Goal: Transaction & Acquisition: Subscribe to service/newsletter

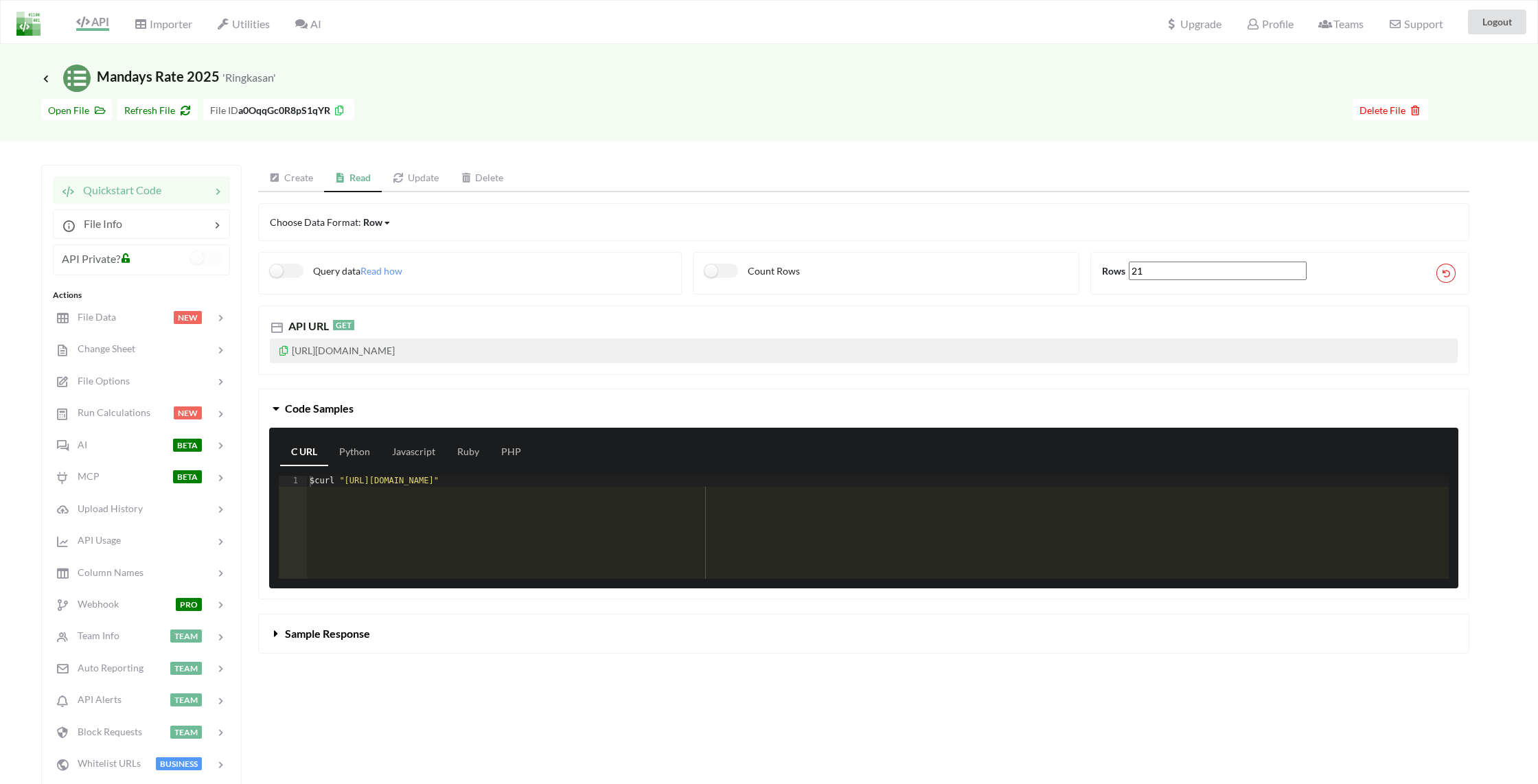
click at [916, 127] on div "Go To Files page Download hidden Open File Refresh File File ID a0OqqGc0R8pS1qY…" at bounding box center [769, 116] width 1538 height 49
click at [403, 180] on icon at bounding box center [399, 178] width 11 height 10
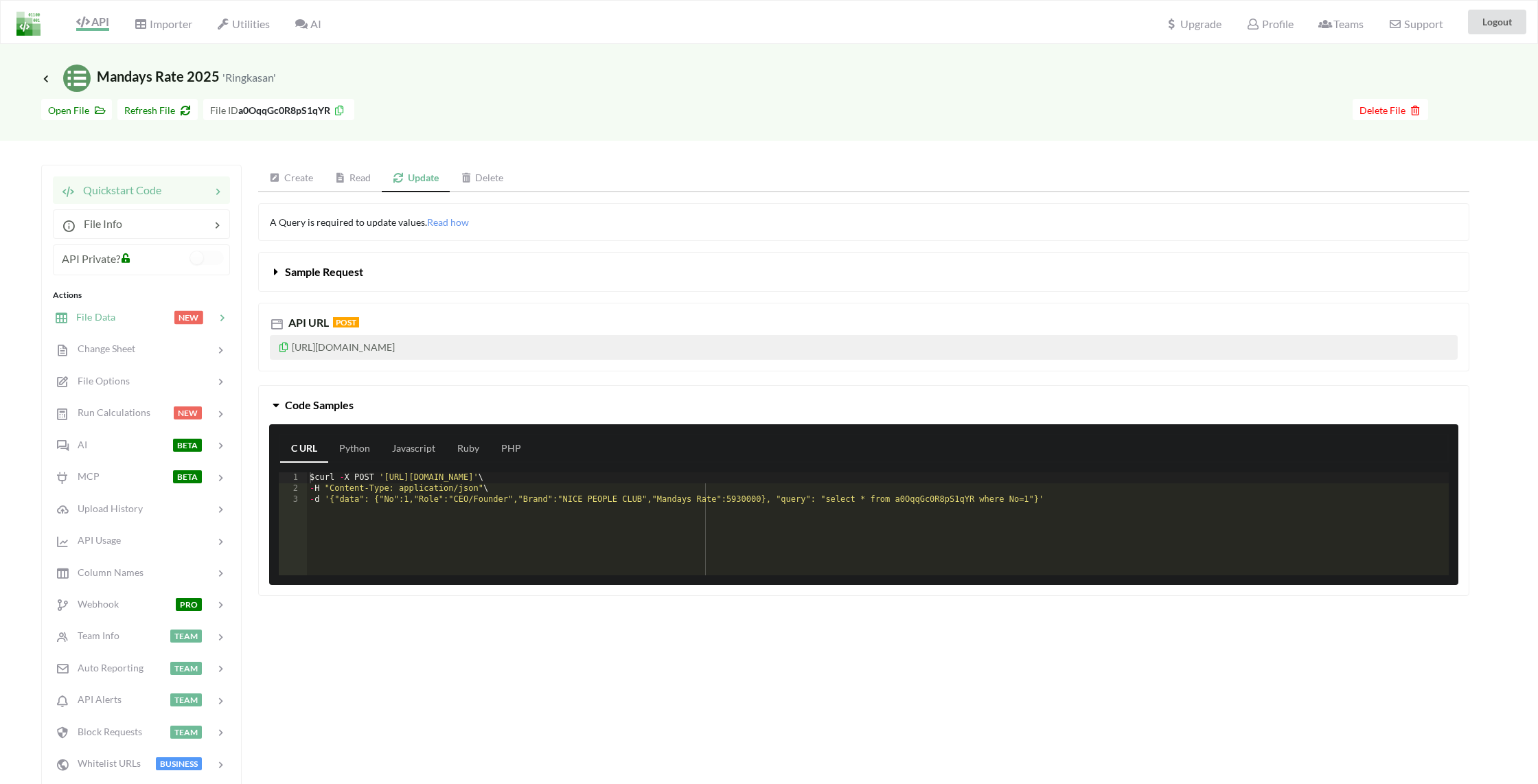
click at [135, 315] on div at bounding box center [144, 317] width 58 height 16
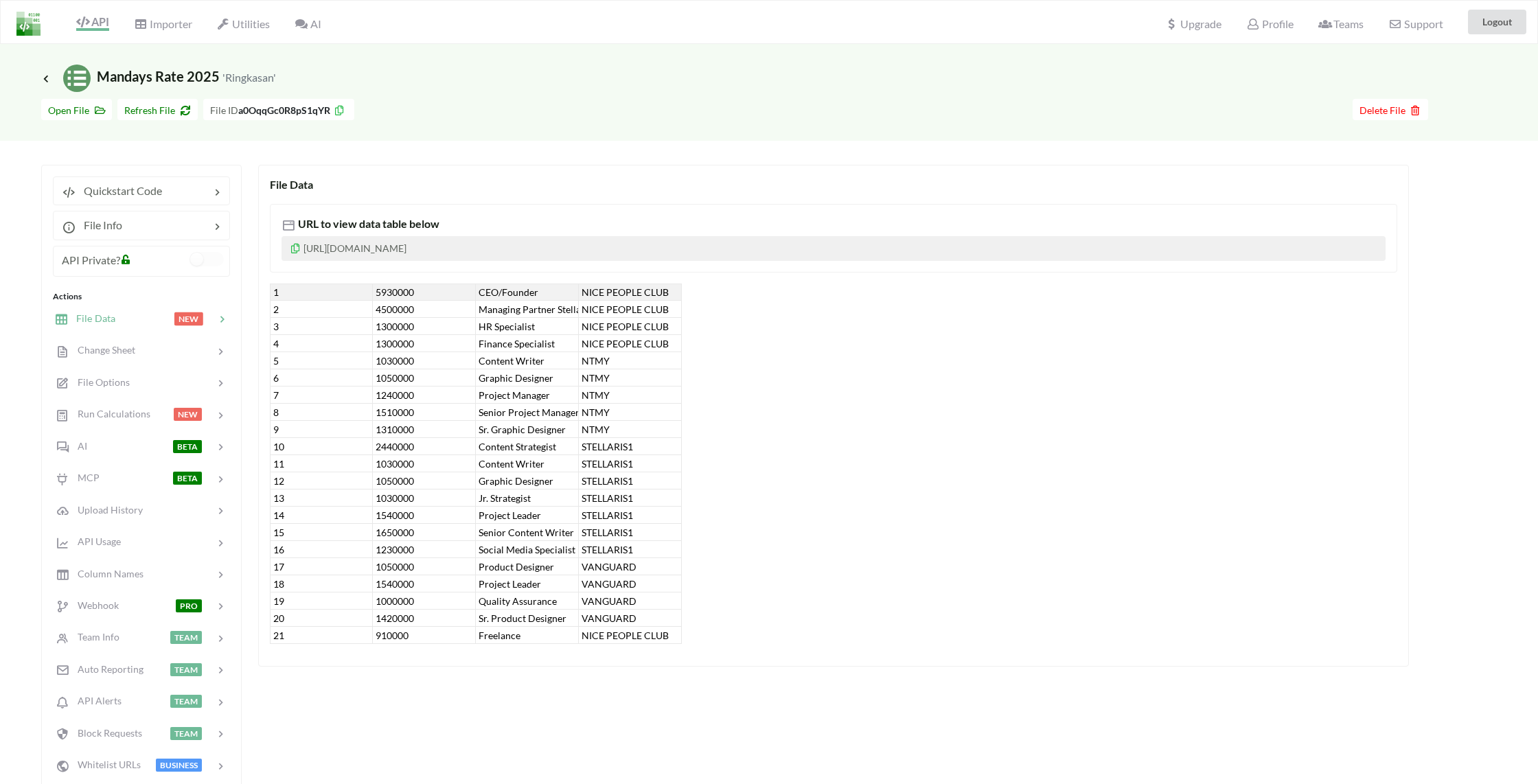
click at [750, 156] on div "Icon Link Mandays Rate 2025 'Ringkasan' Go To Files page Download hidden Open F…" at bounding box center [769, 425] width 1538 height 763
click at [173, 112] on span "Refresh File" at bounding box center [158, 110] width 67 height 11
click at [163, 196] on div at bounding box center [186, 190] width 48 height 16
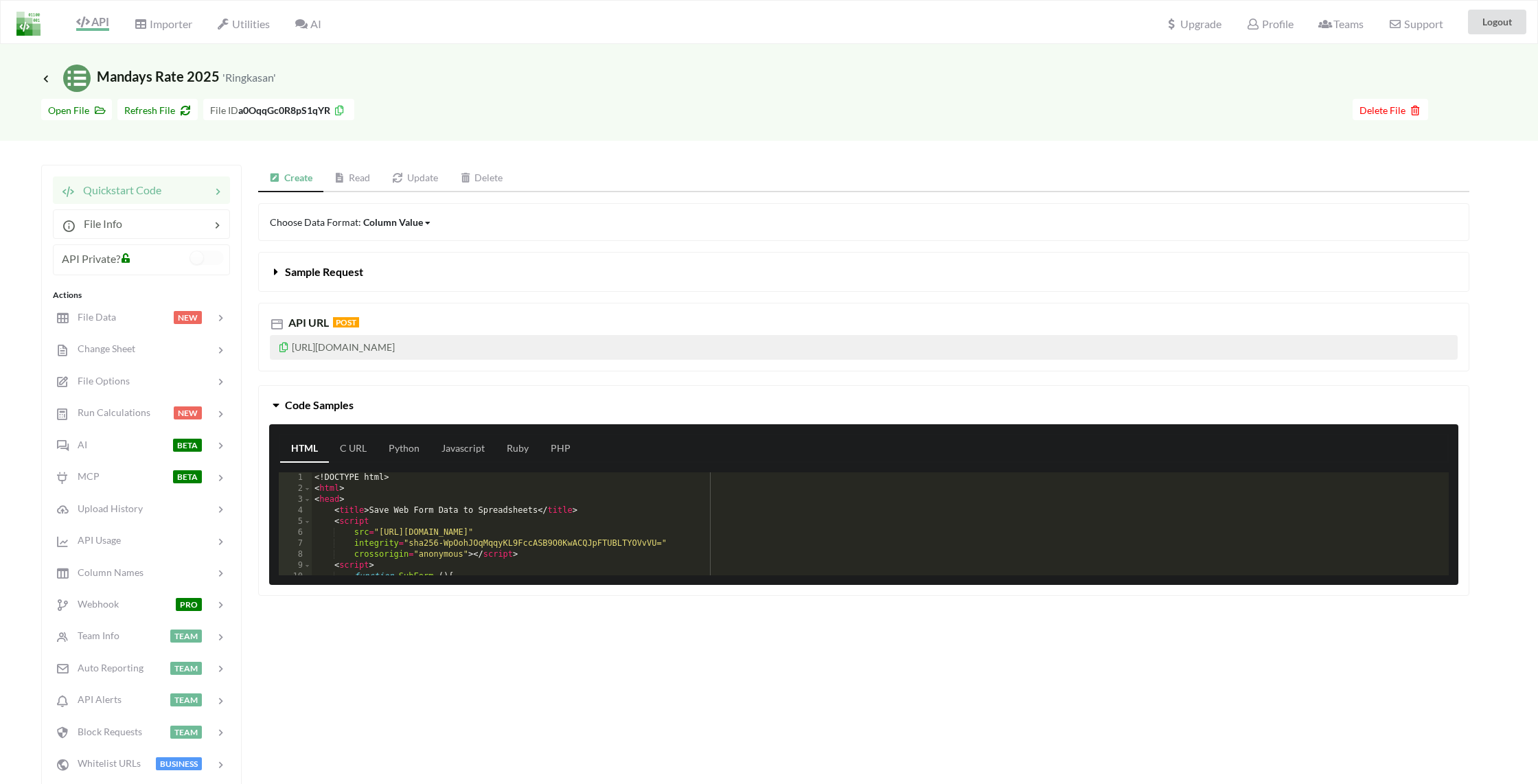
click at [353, 171] on link "Read" at bounding box center [352, 178] width 58 height 28
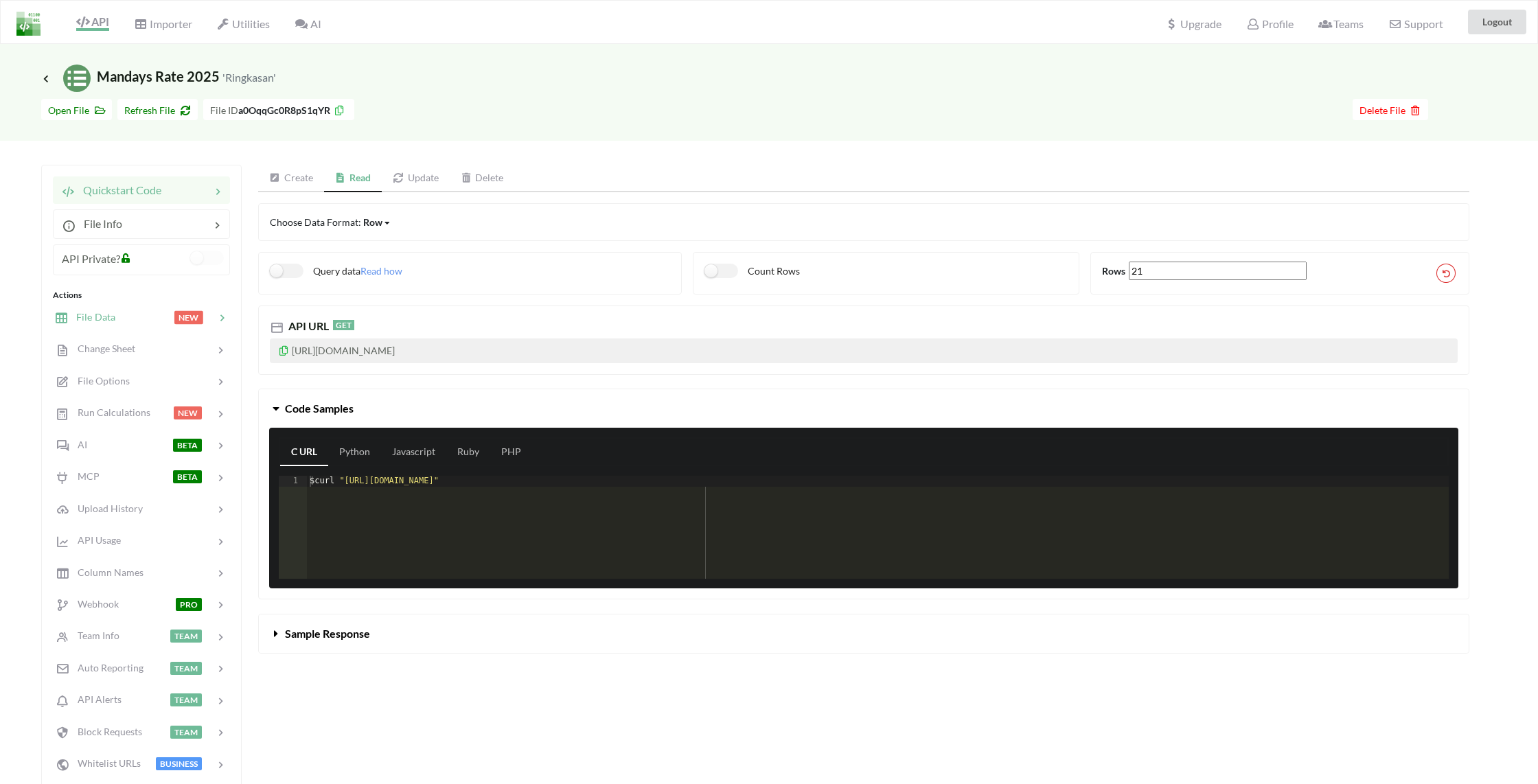
click at [119, 309] on div at bounding box center [144, 317] width 58 height 16
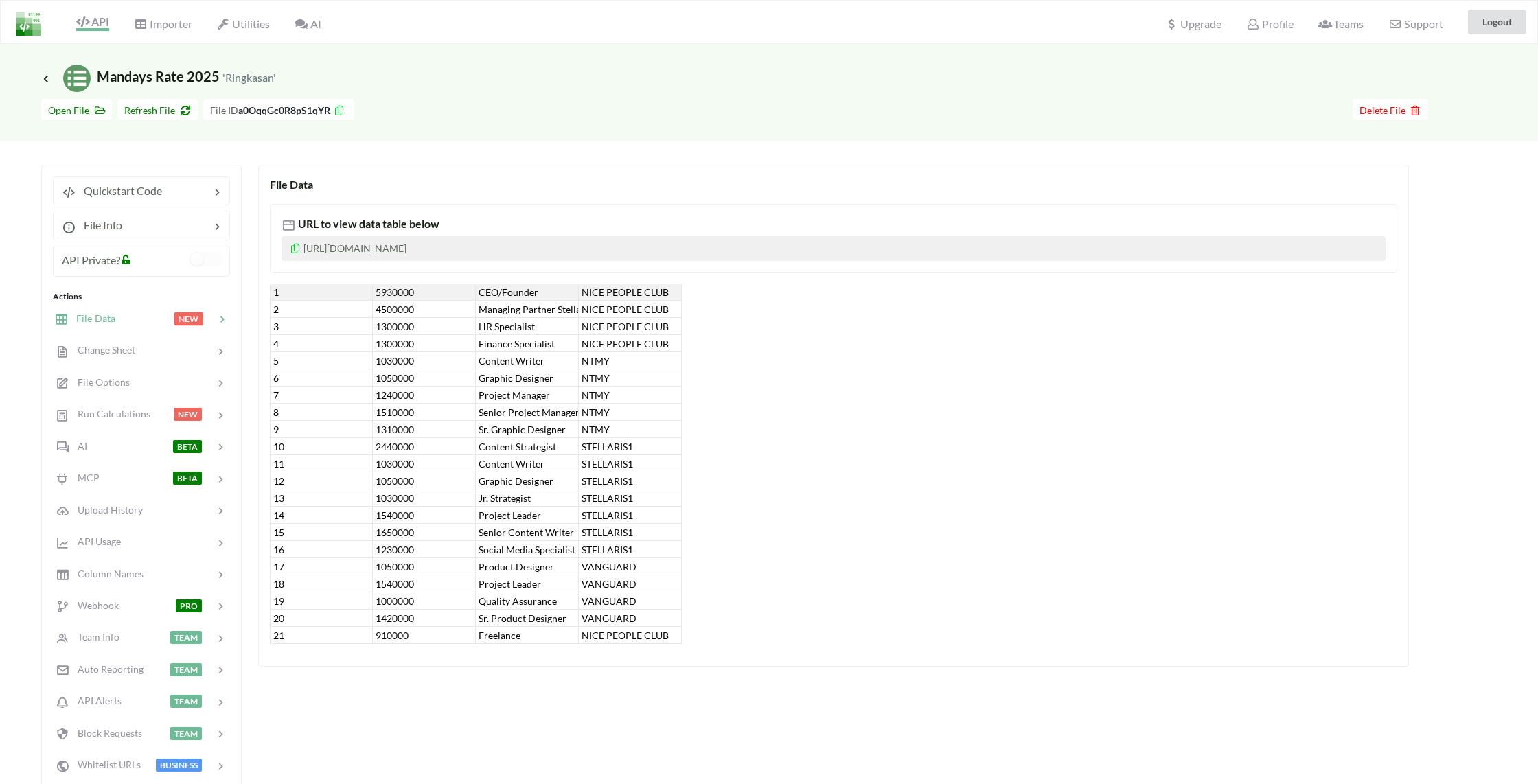
click at [545, 127] on div "Go To Files page Download hidden Open File Refresh File File ID a0OqqGc0R8pS1qY…" at bounding box center [769, 116] width 1538 height 49
click at [578, 113] on div at bounding box center [853, 109] width 998 height 21
click at [28, 26] on img at bounding box center [28, 23] width 24 height 24
click at [50, 80] on icon at bounding box center [46, 78] width 12 height 11
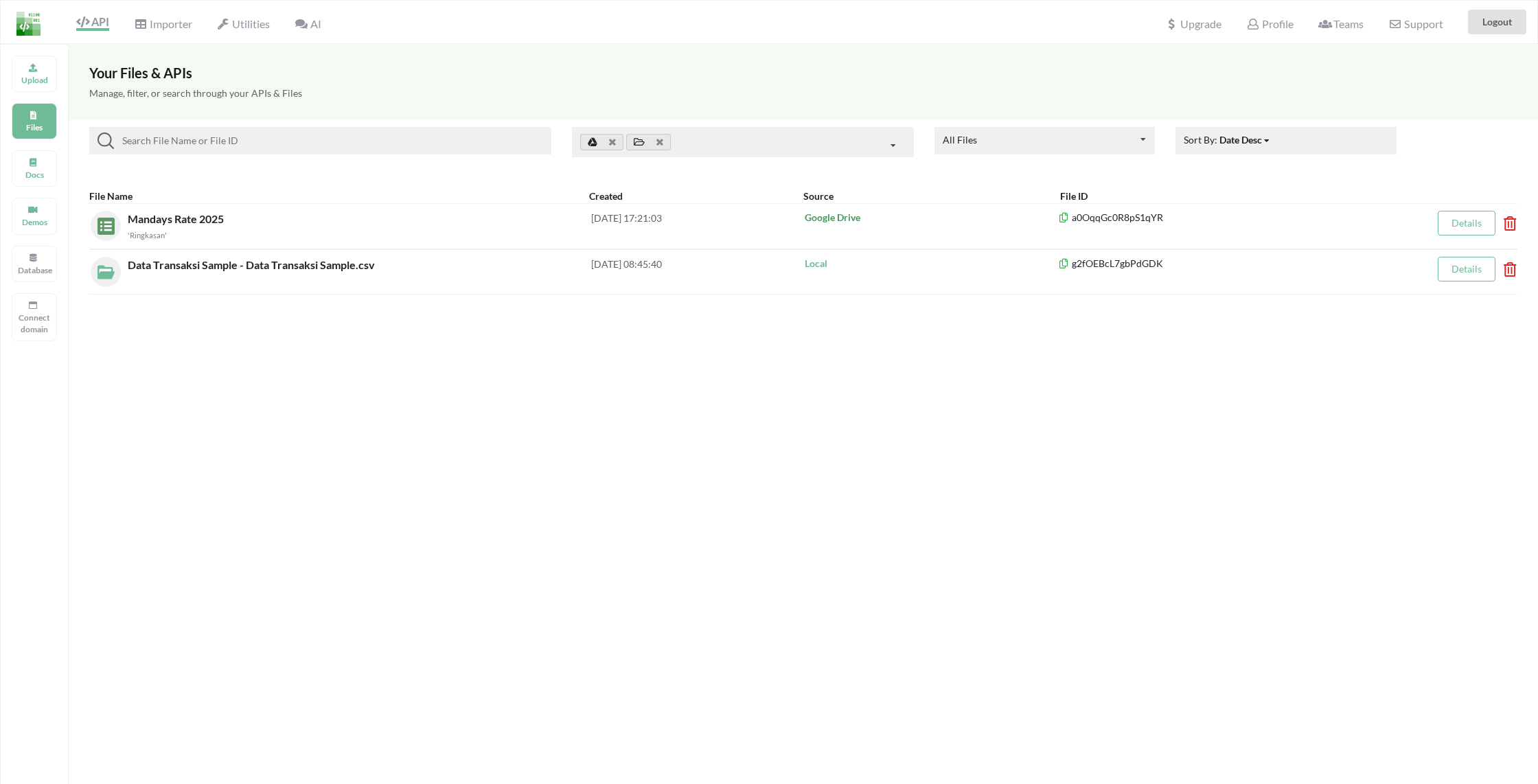
click at [843, 415] on div "Your Files & APIs Manage, filter, or search through your APIs & Files All Files…" at bounding box center [803, 436] width 1469 height 784
click at [959, 483] on div "Your Files & APIs Manage, filter, or search through your APIs & Files All Files…" at bounding box center [803, 436] width 1469 height 784
click at [598, 422] on div "Your Files & APIs Manage, filter, or search through your APIs & Files All Files…" at bounding box center [803, 436] width 1469 height 784
click at [1186, 18] on span "Upgrade" at bounding box center [1193, 23] width 56 height 14
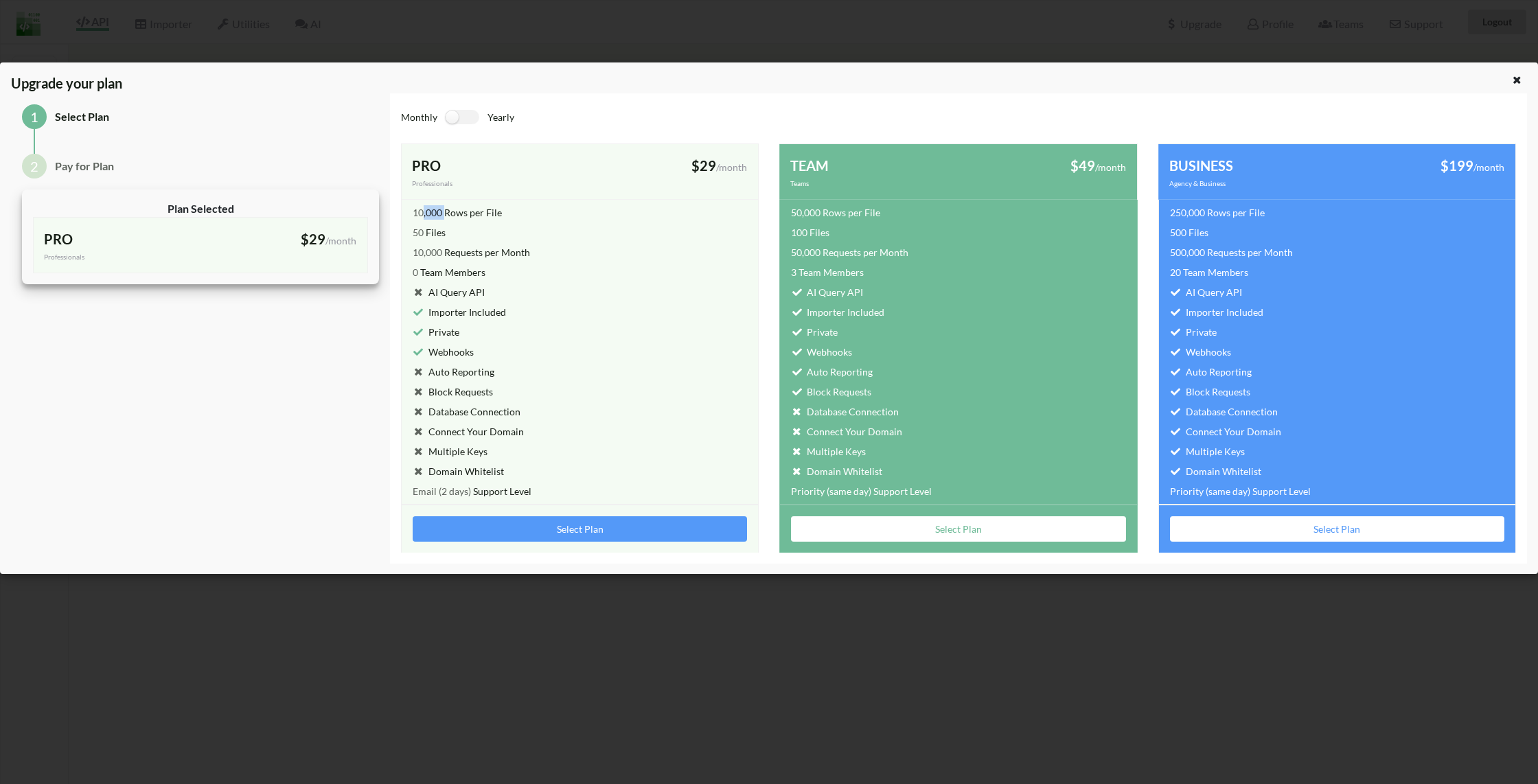
drag, startPoint x: 432, startPoint y: 214, endPoint x: 421, endPoint y: 215, distance: 11.0
click at [421, 215] on div "10,000 Rows per File" at bounding box center [457, 212] width 89 height 14
click at [578, 199] on div "PRO Professionals $29 /month billed monthly" at bounding box center [580, 171] width 358 height 55
drag, startPoint x: 503, startPoint y: 210, endPoint x: 412, endPoint y: 212, distance: 91.0
click at [412, 212] on div "10,000 Rows per File" at bounding box center [580, 209] width 358 height 20
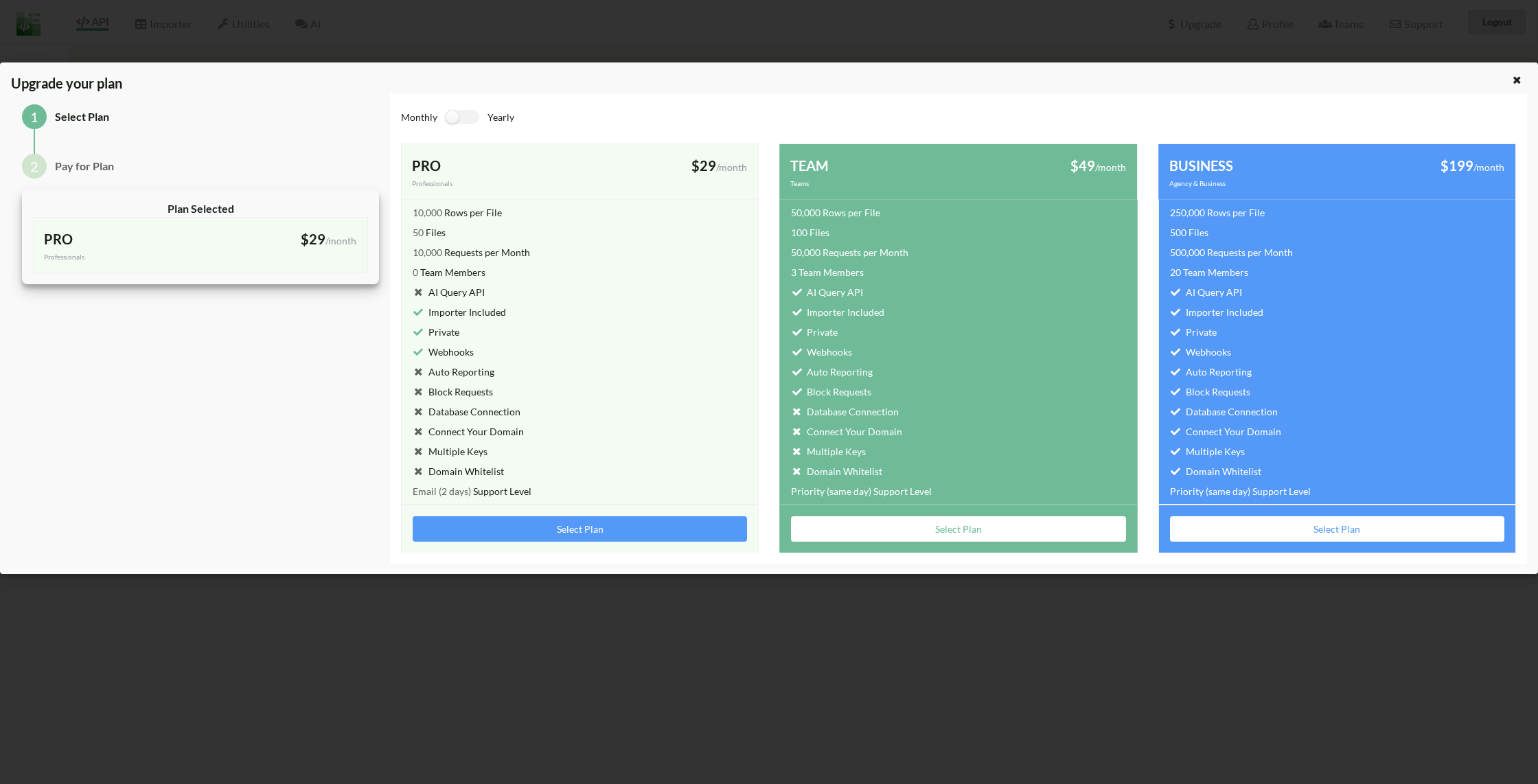
drag, startPoint x: 556, startPoint y: 240, endPoint x: 540, endPoint y: 255, distance: 21.9
click at [556, 240] on div "10,000 Requests per Month" at bounding box center [580, 249] width 358 height 20
drag, startPoint x: 538, startPoint y: 252, endPoint x: 416, endPoint y: 254, distance: 122.0
click at [416, 254] on div "10,000 Requests per Month" at bounding box center [580, 249] width 358 height 20
click at [595, 251] on div "10,000 Requests per Month" at bounding box center [580, 249] width 358 height 20
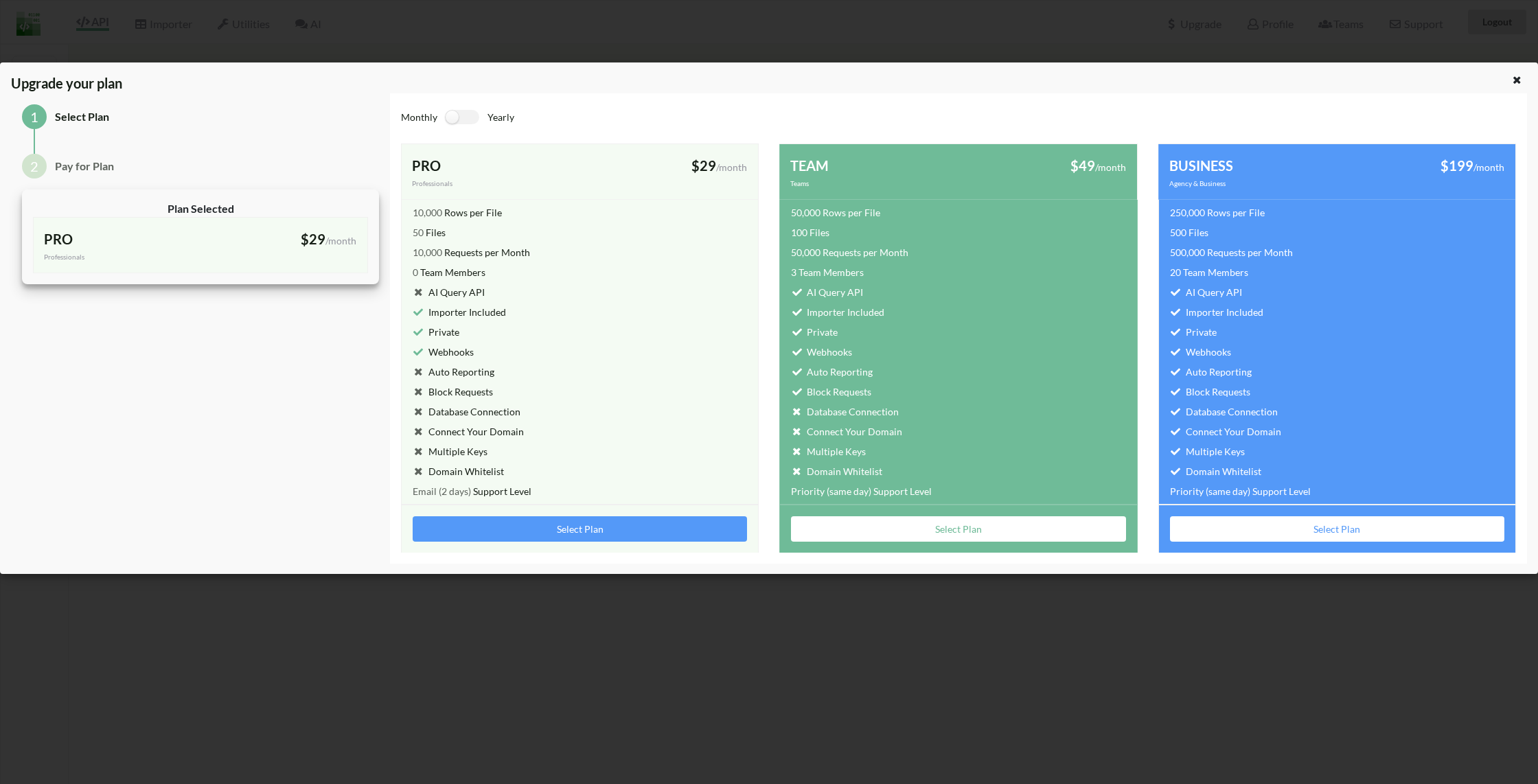
click at [595, 167] on div "$29 /month" at bounding box center [663, 166] width 168 height 21
click at [1521, 78] on icon at bounding box center [1517, 78] width 11 height 10
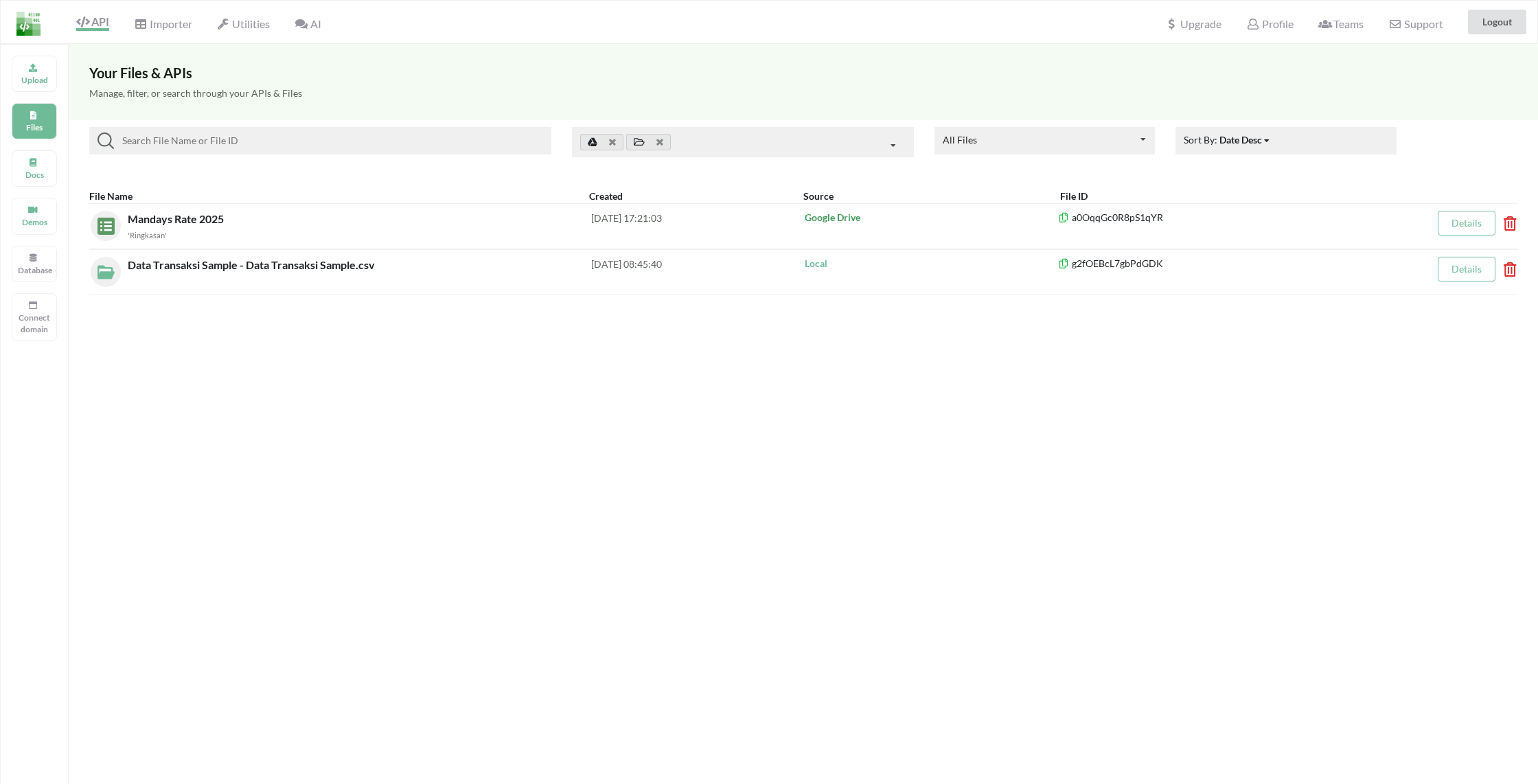
click at [959, 477] on div "Your Files & APIs Manage, filter, or search through your APIs & Files All Files…" at bounding box center [803, 436] width 1469 height 784
drag, startPoint x: 833, startPoint y: 491, endPoint x: 927, endPoint y: 376, distance: 148.5
click at [833, 490] on div "Your Files & APIs Manage, filter, or search through your APIs & Files All Files…" at bounding box center [803, 436] width 1469 height 784
click at [973, 58] on div "Your Files & APIs" at bounding box center [803, 62] width 1469 height 37
click at [584, 444] on div "Your Files & APIs Manage, filter, or search through your APIs & Files All Files…" at bounding box center [803, 436] width 1469 height 784
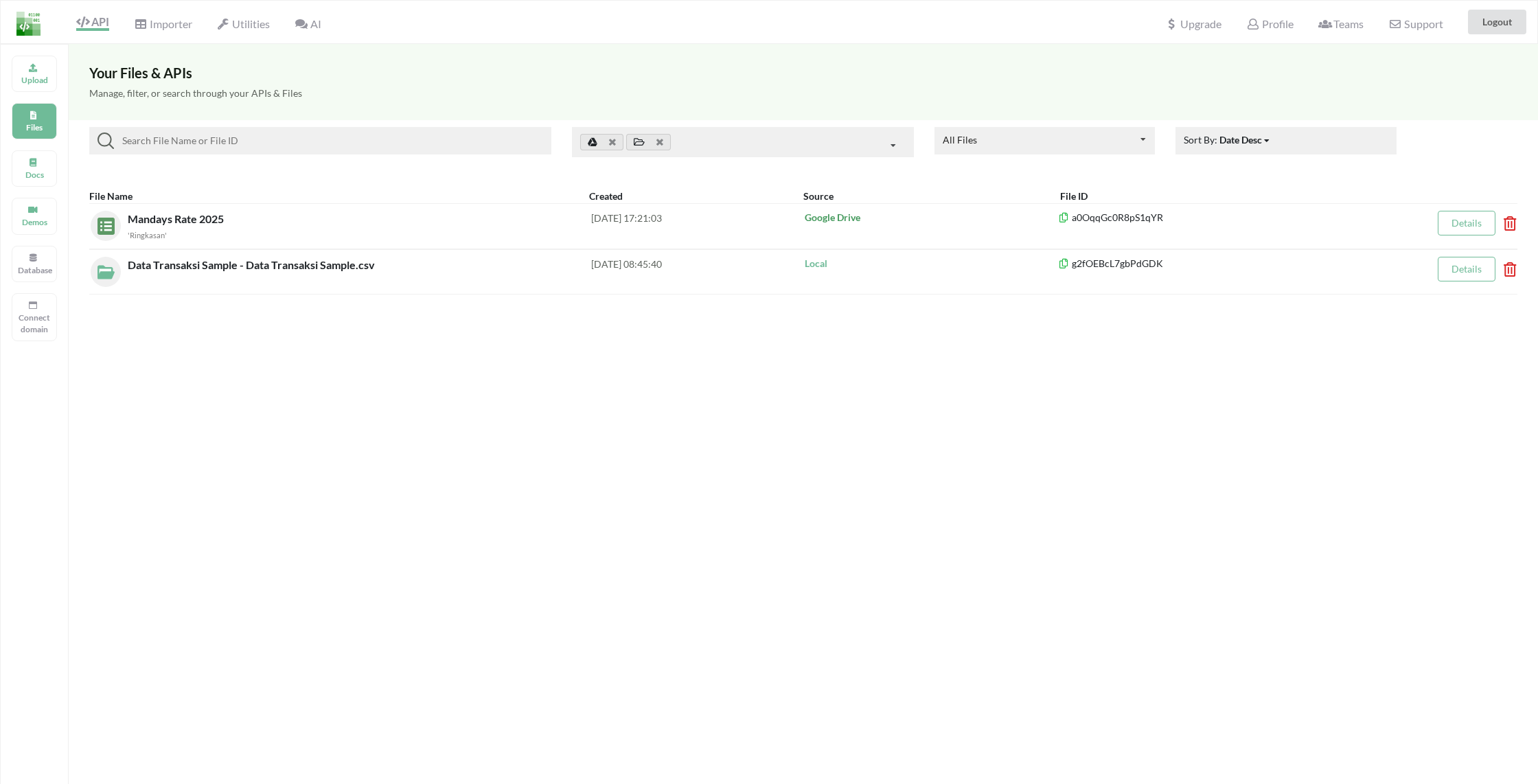
click at [739, 495] on div "Your Files & APIs Manage, filter, or search through your APIs & Files All Files…" at bounding box center [803, 436] width 1469 height 784
